Goal: Task Accomplishment & Management: Complete application form

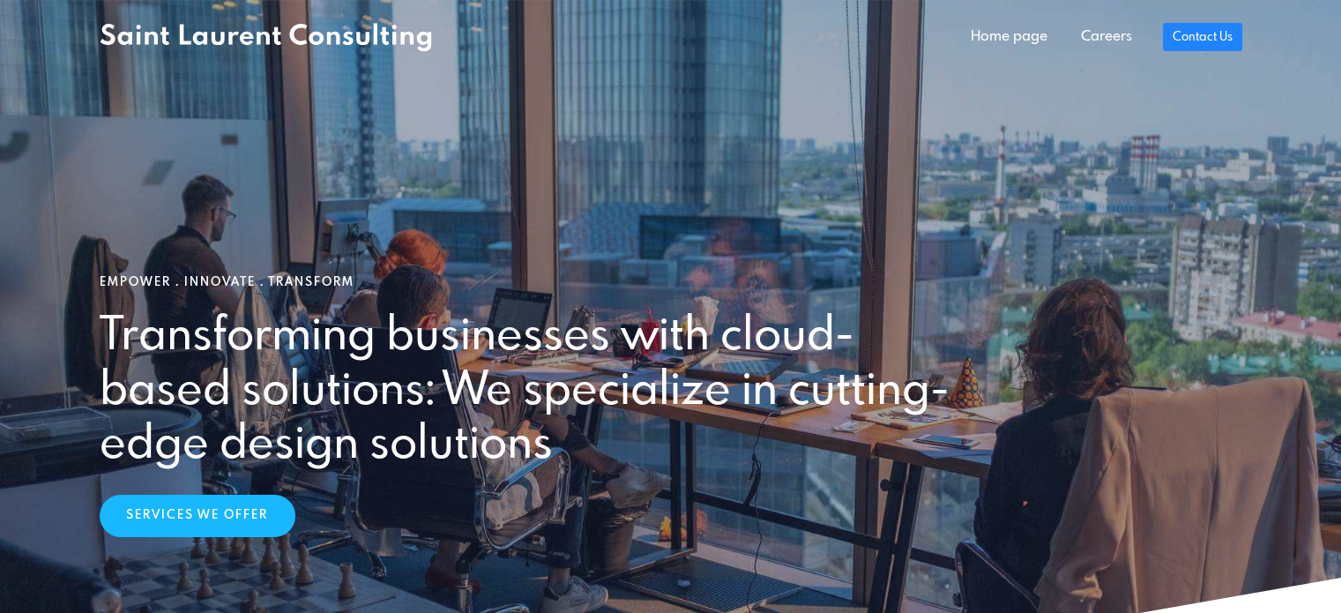
click at [351, 487] on div "Empower . Innovate . Transform Transforming businesses with cloud-based solutio…" at bounding box center [670, 406] width 1163 height 262
click at [1096, 41] on link "Careers" at bounding box center [1106, 36] width 85 height 35
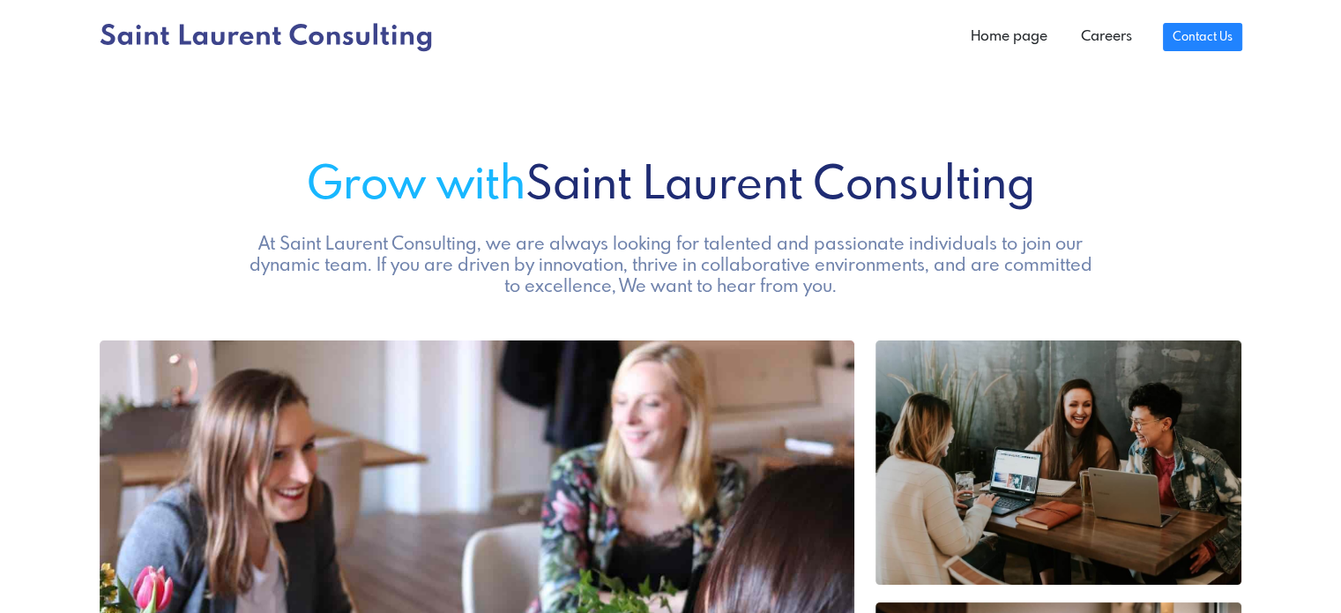
click at [740, 239] on h5 "At Saint Laurent Consulting, we are always looking for talented and passionate …" at bounding box center [670, 265] width 857 height 63
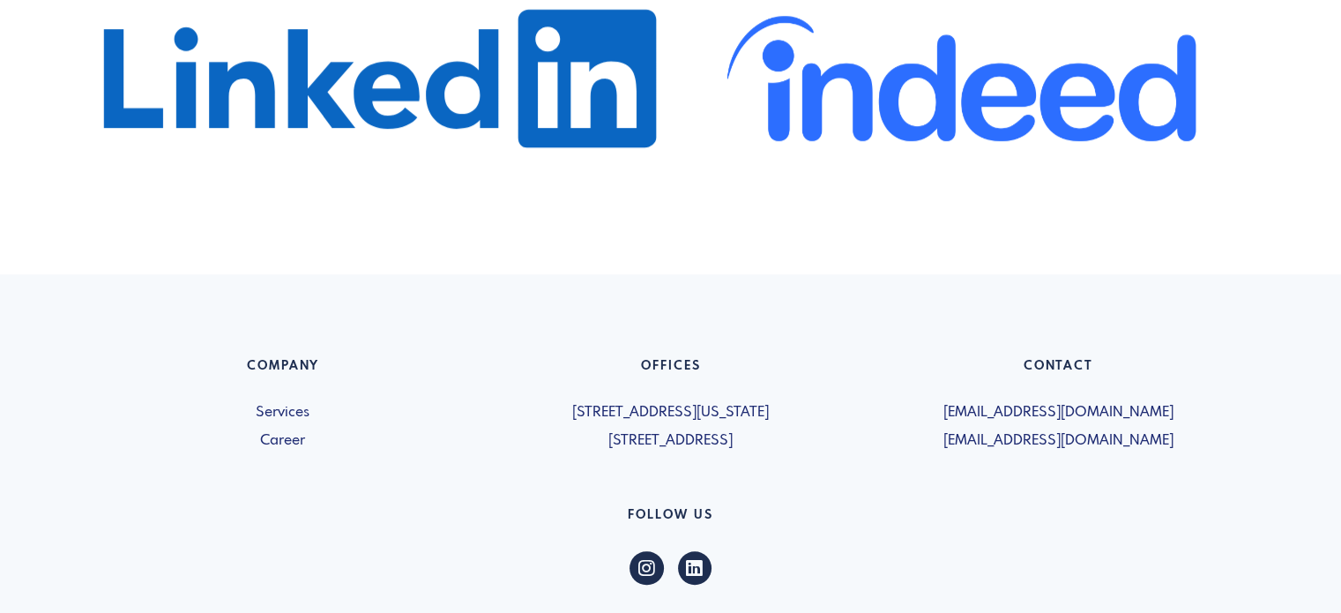
scroll to position [1163, 0]
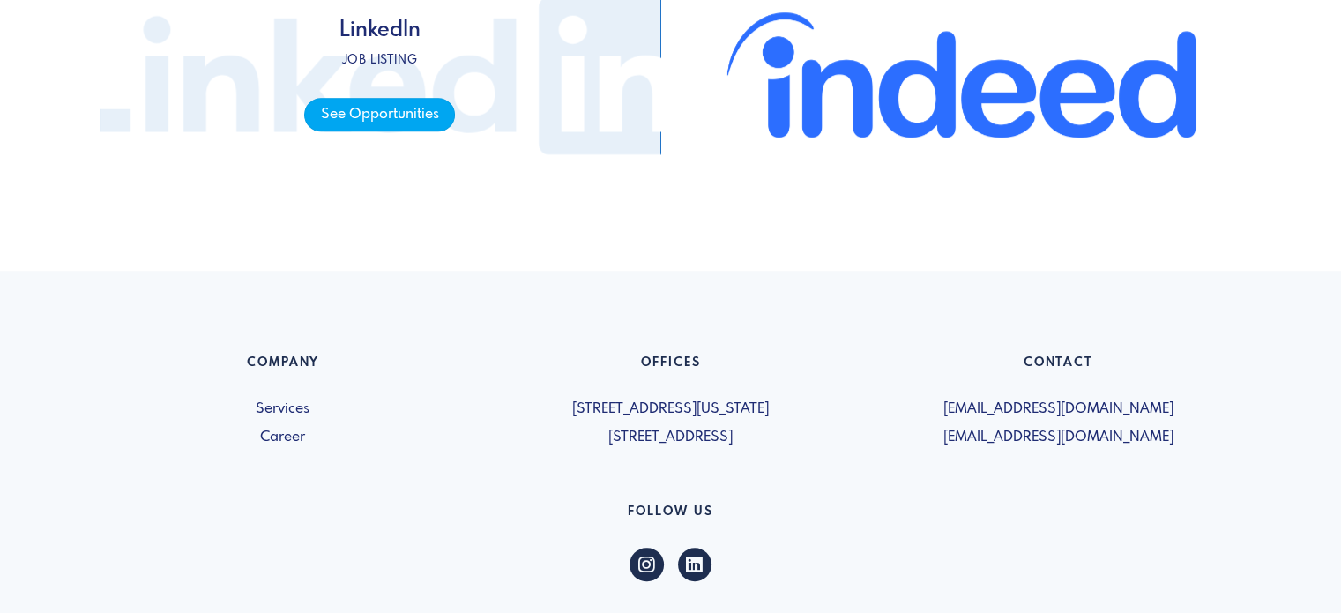
click at [395, 121] on span "See Opportunities" at bounding box center [379, 115] width 151 height 34
